Goal: Task Accomplishment & Management: Manage account settings

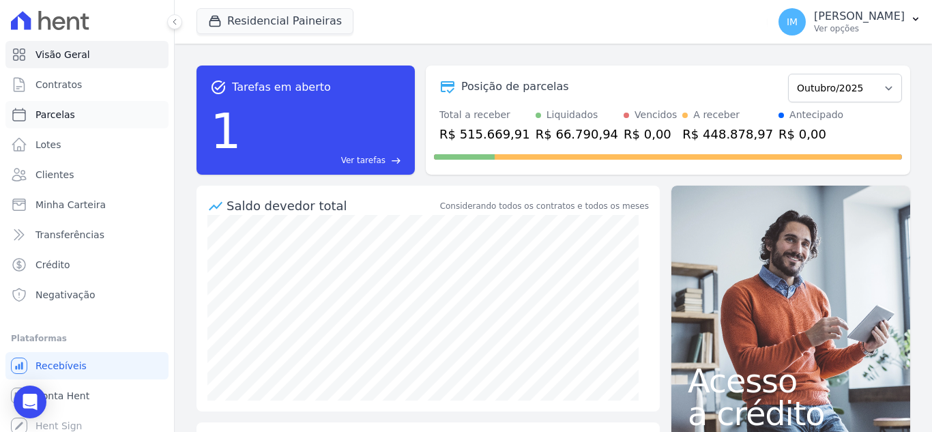
click at [57, 114] on span "Parcelas" at bounding box center [55, 115] width 40 height 14
select select
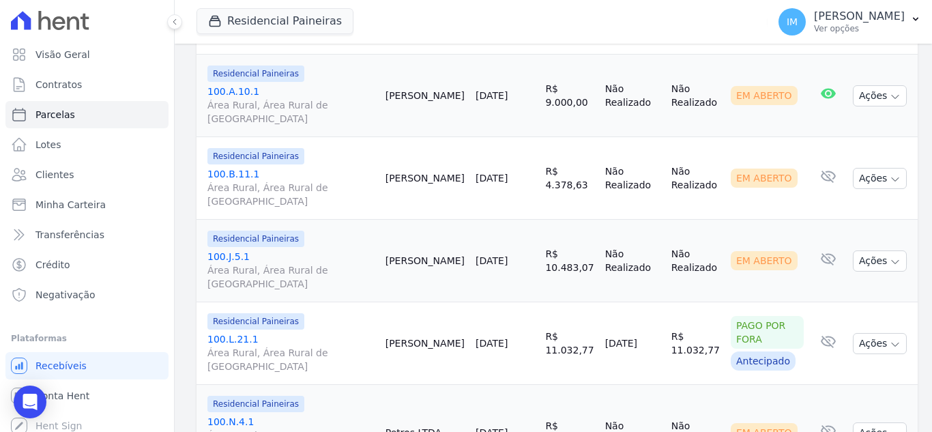
scroll to position [815, 0]
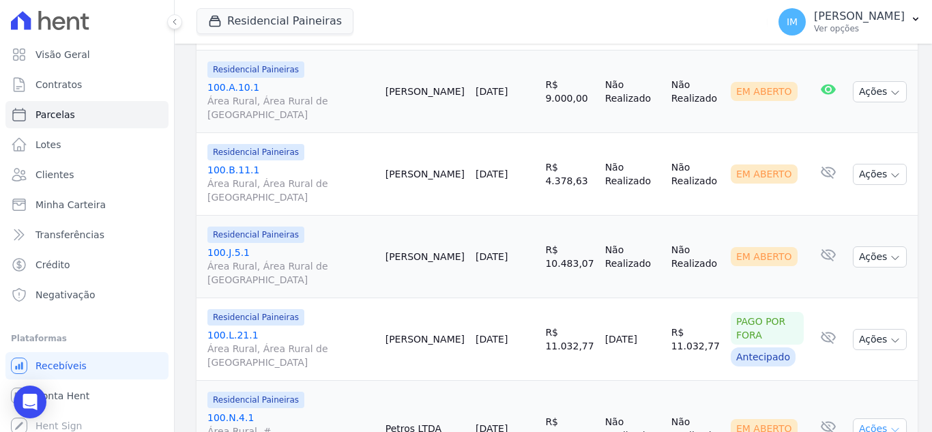
click at [890, 424] on icon "button" at bounding box center [895, 429] width 11 height 11
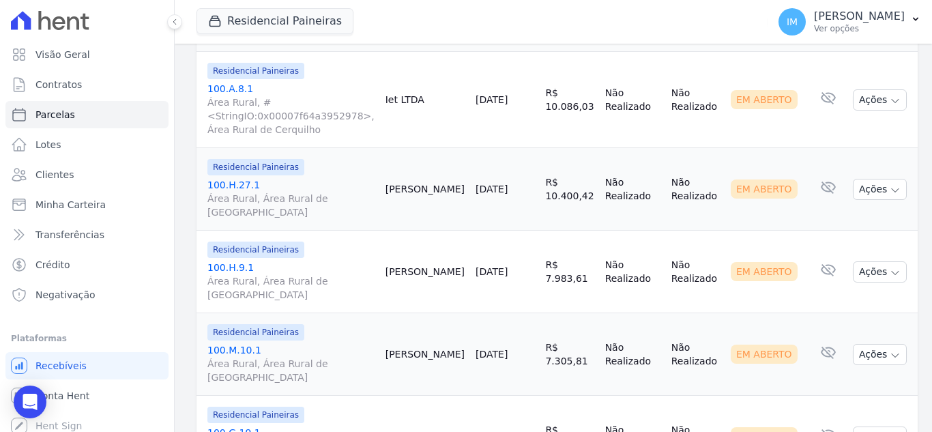
scroll to position [2019, 0]
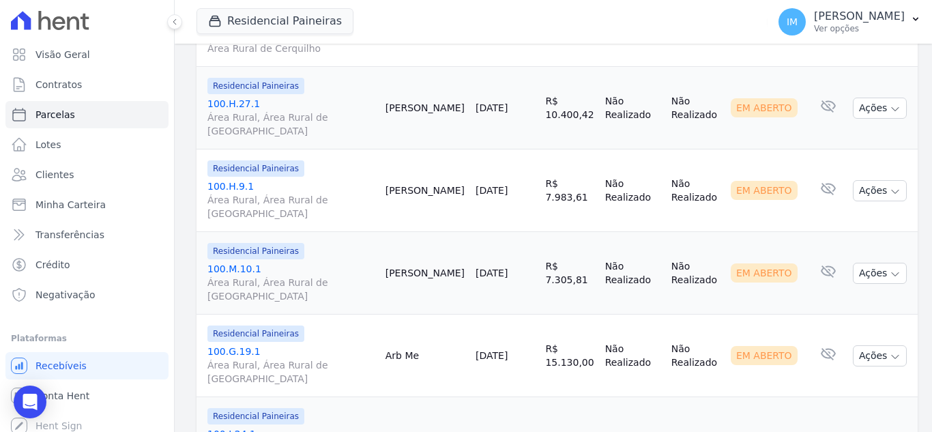
scroll to position [2051, 0]
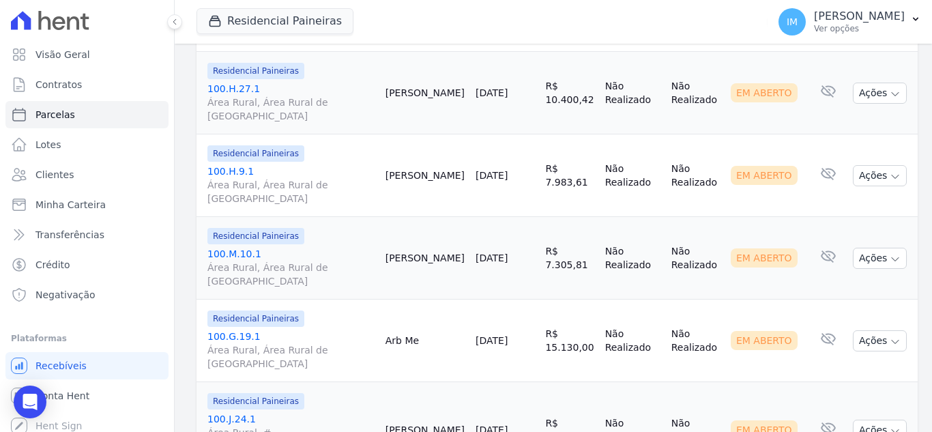
select select
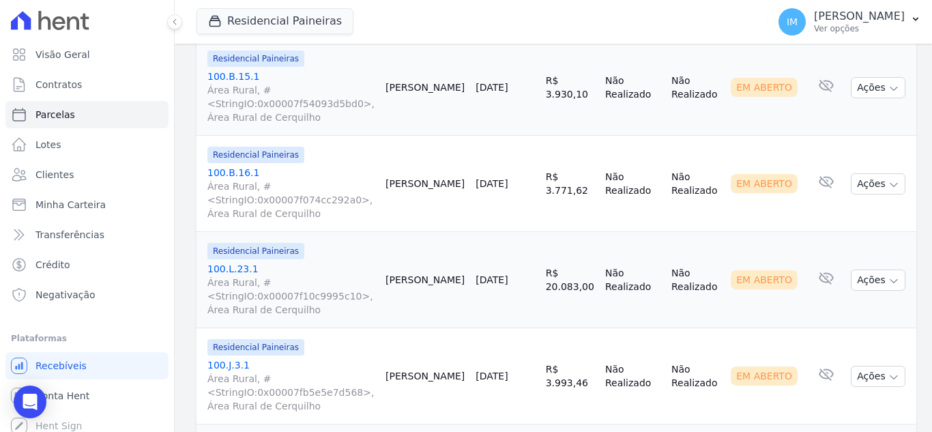
scroll to position [1811, 0]
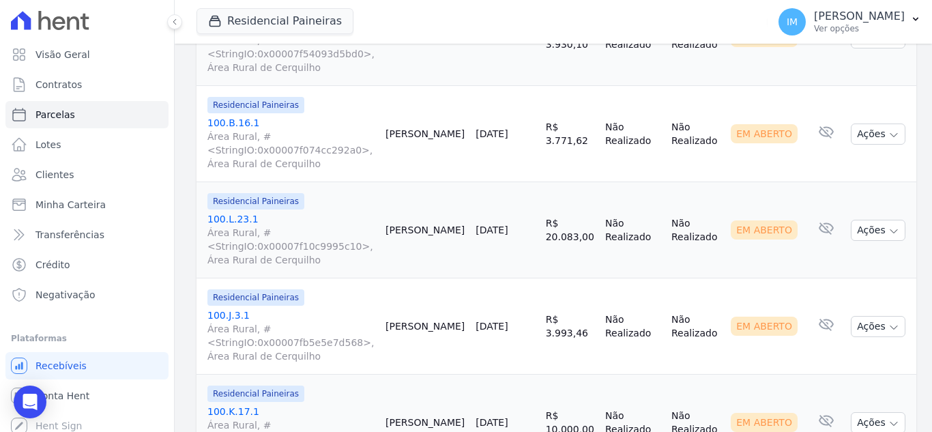
select select
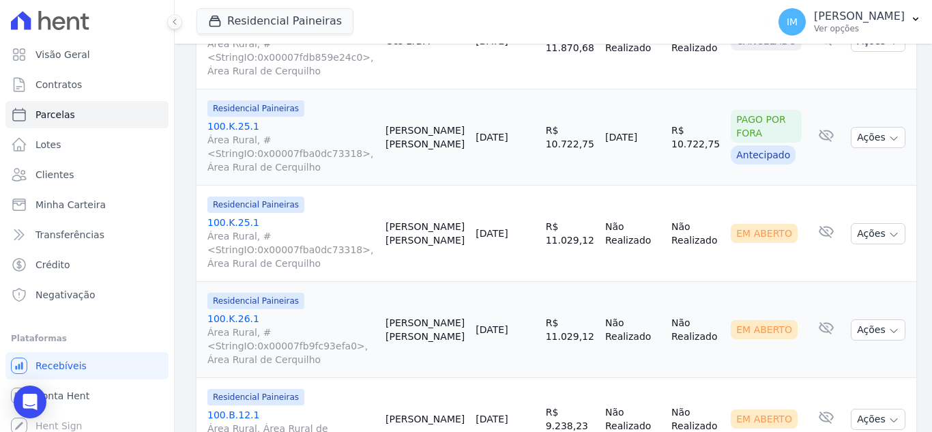
scroll to position [0, 0]
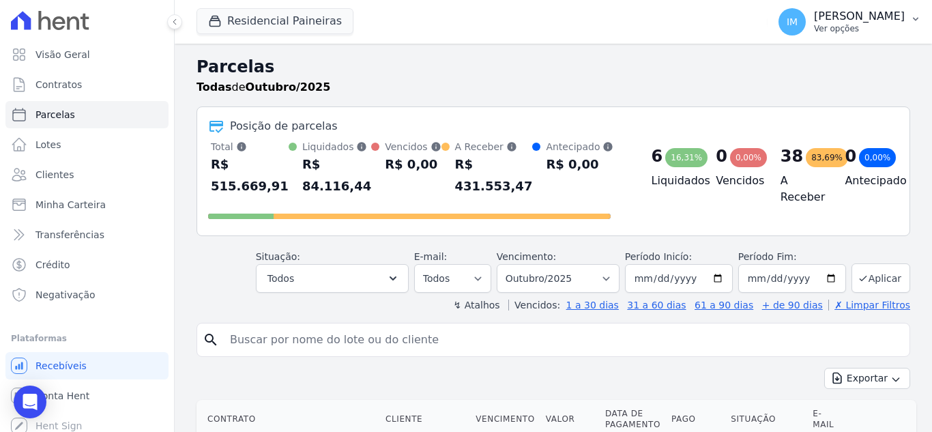
click at [844, 18] on p "[PERSON_NAME]" at bounding box center [859, 17] width 91 height 14
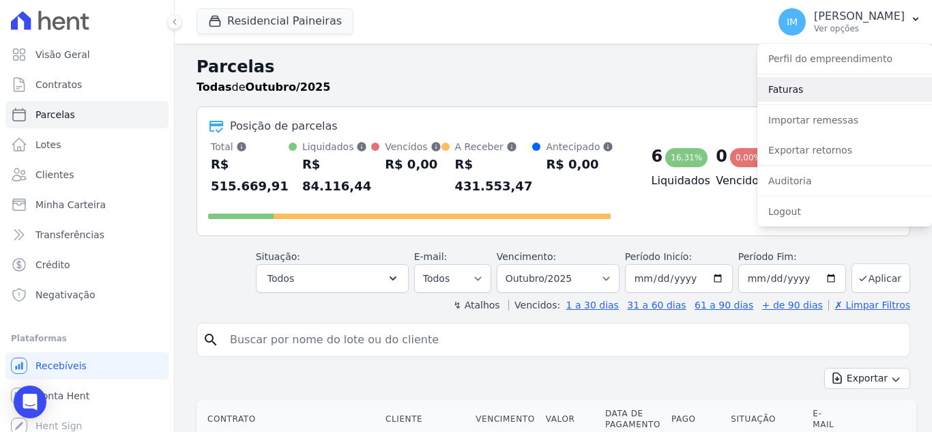
click at [808, 91] on link "Faturas" at bounding box center [845, 89] width 175 height 25
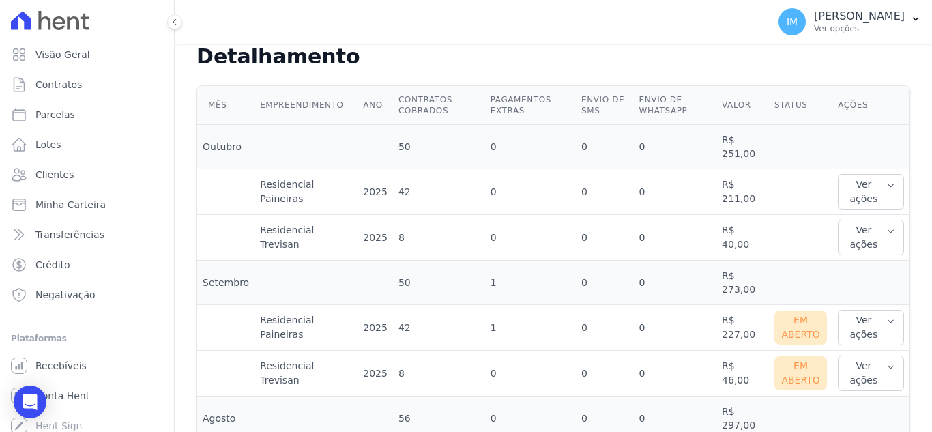
scroll to position [446, 0]
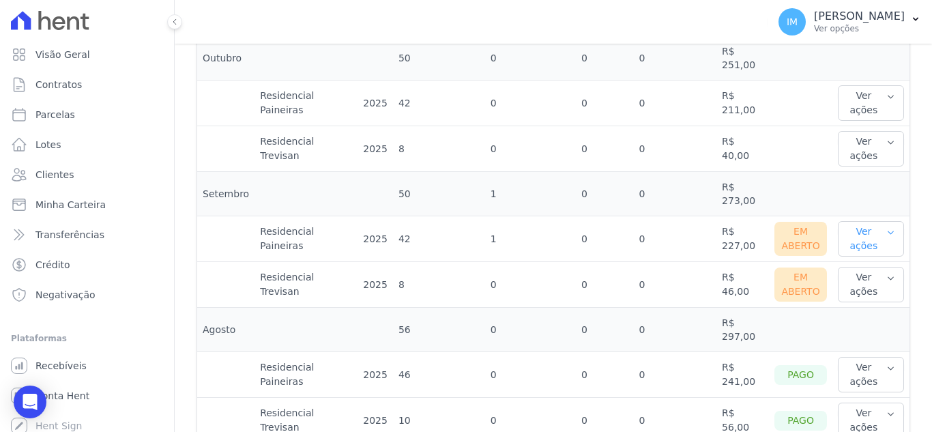
click at [886, 227] on icon "button" at bounding box center [890, 232] width 9 height 11
click at [873, 296] on link "Nota fiscal eletrônica" at bounding box center [893, 300] width 101 height 14
click at [858, 276] on link "Ver boleto" at bounding box center [893, 283] width 101 height 14
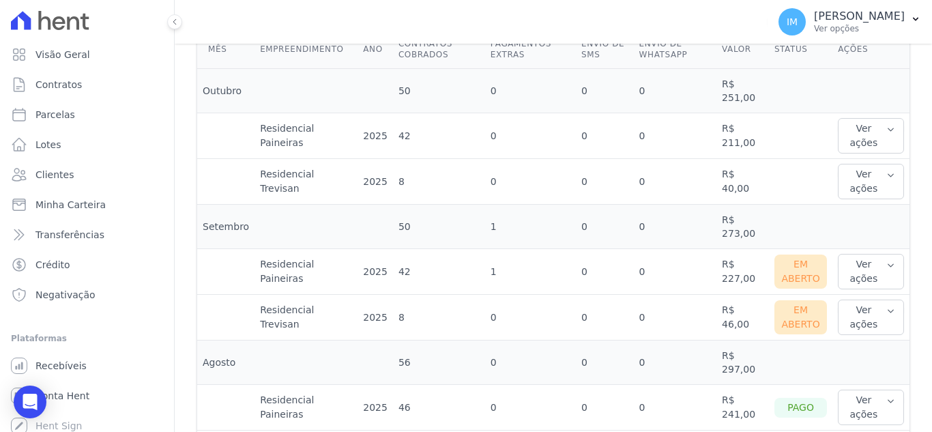
scroll to position [495, 0]
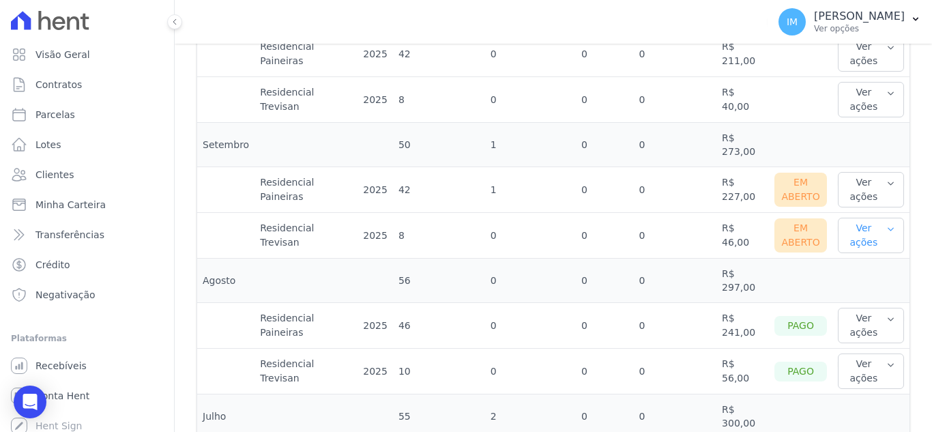
click at [886, 224] on icon "button" at bounding box center [890, 229] width 9 height 11
click at [901, 290] on link "Nota fiscal eletrônica" at bounding box center [893, 297] width 101 height 14
click at [862, 273] on link "Ver boleto" at bounding box center [893, 280] width 101 height 14
